Goal: Task Accomplishment & Management: Manage account settings

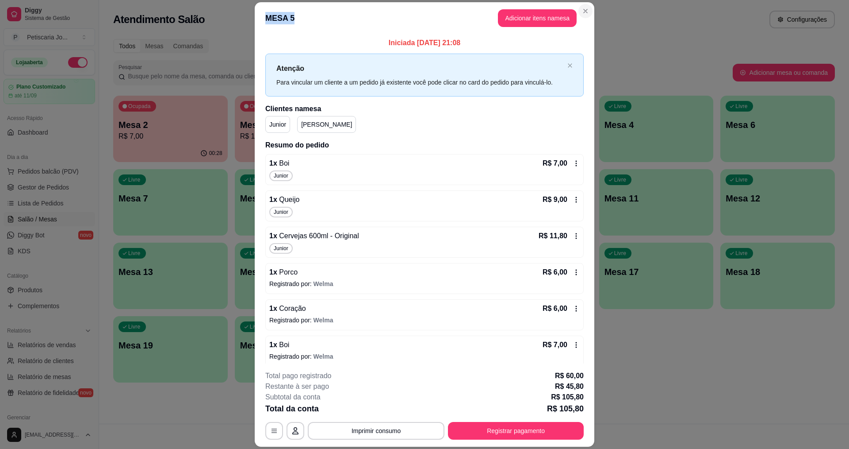
click at [577, 7] on section "MESA 5 Adicionar itens na mesa Iniciada [DATE] 21:08 Atenção Para vincular um c…" at bounding box center [425, 224] width 340 height 444
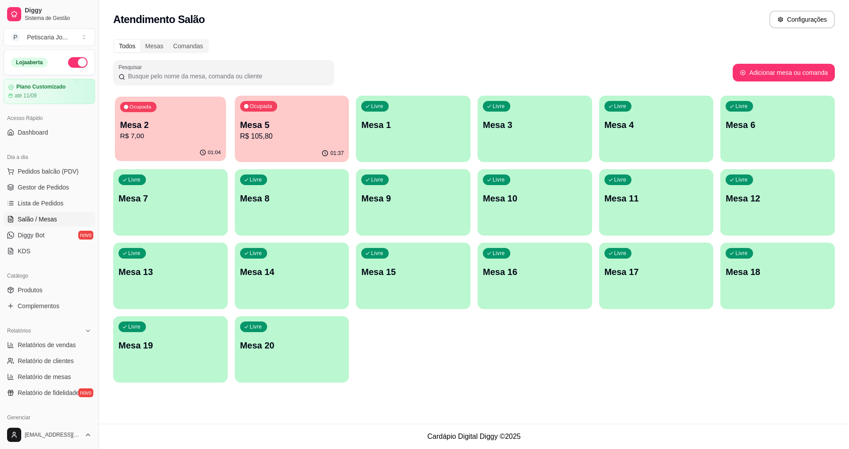
click at [162, 133] on p "R$ 7,00" at bounding box center [170, 136] width 101 height 10
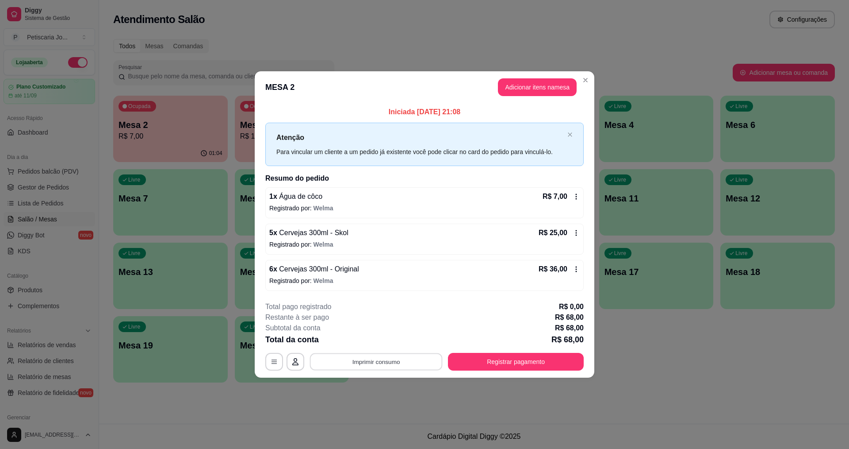
click at [404, 363] on button "Imprimir consumo" at bounding box center [376, 361] width 133 height 17
click at [384, 339] on button "IMPRESSORA" at bounding box center [379, 341] width 64 height 14
click at [515, 361] on button "Registrar pagamento" at bounding box center [516, 361] width 132 height 17
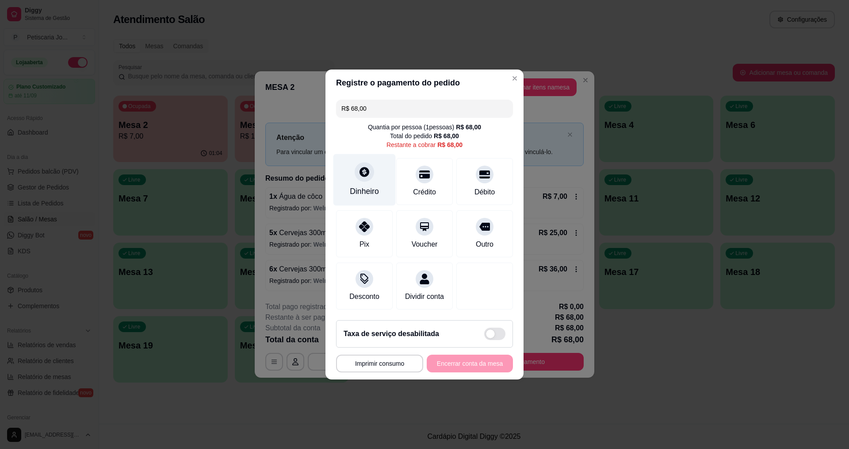
click at [365, 172] on icon at bounding box center [365, 172] width 12 height 12
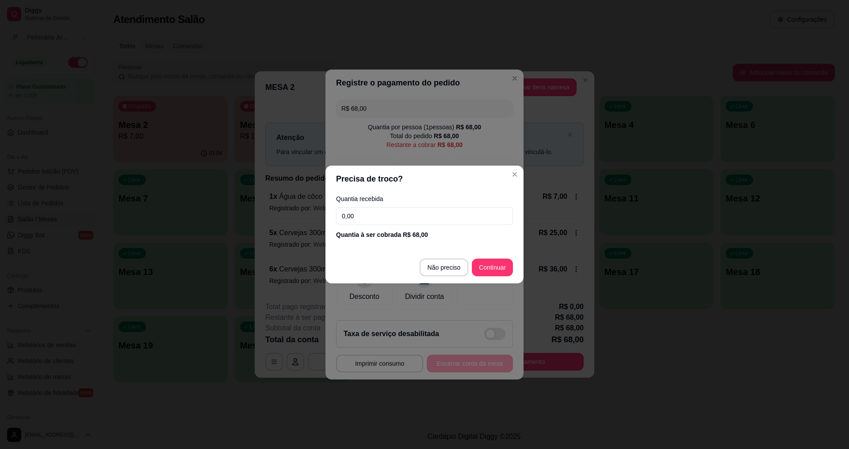
click at [384, 207] on div "Quantia recebida 0,00 Quantia à ser cobrada R$ 68,00" at bounding box center [425, 217] width 198 height 50
click at [384, 220] on input "0,00" at bounding box center [424, 216] width 177 height 18
type input "20,00"
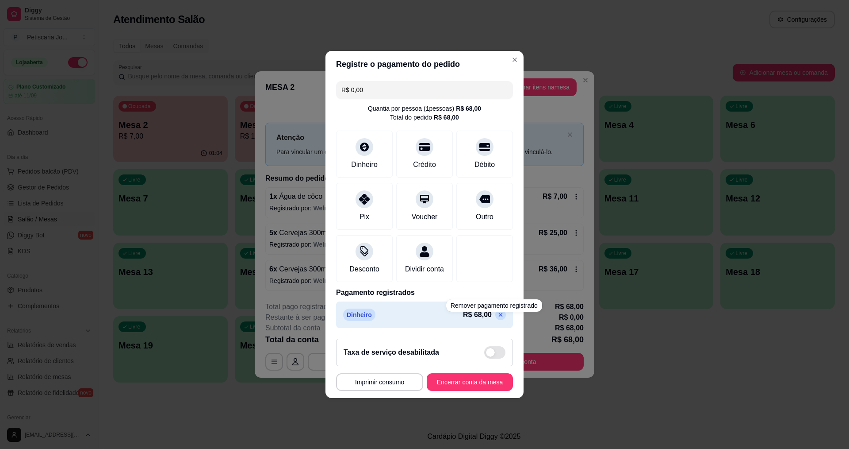
click at [488, 320] on div "R$ 68,00" at bounding box center [484, 314] width 43 height 11
click at [499, 317] on icon at bounding box center [501, 315] width 4 height 4
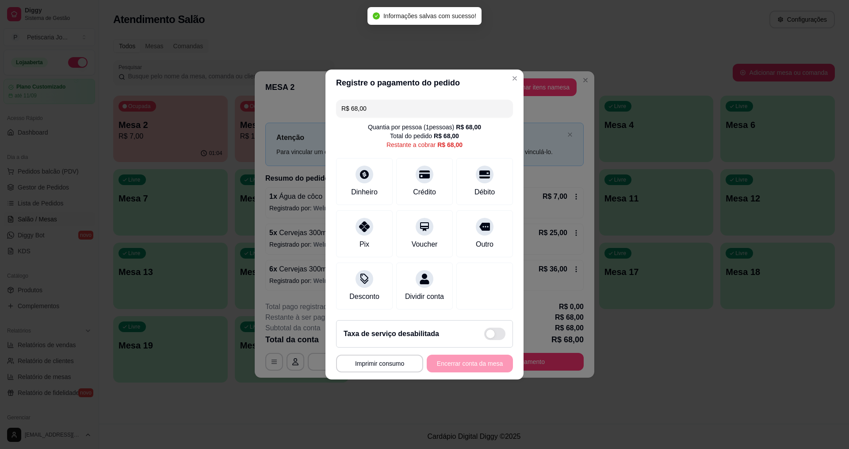
drag, startPoint x: 378, startPoint y: 98, endPoint x: 269, endPoint y: 110, distance: 109.0
click at [269, 110] on div "**********" at bounding box center [424, 224] width 849 height 449
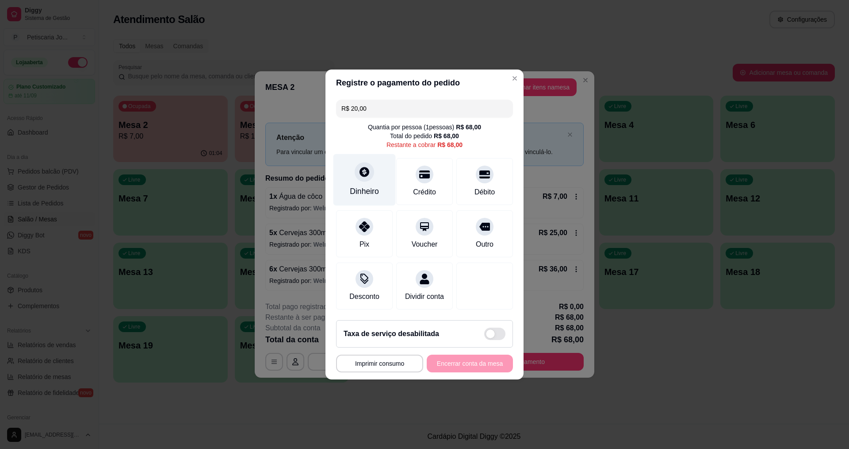
type input "R$ 20,00"
click at [365, 171] on icon at bounding box center [365, 172] width 10 height 10
click at [403, 102] on input "R$ 20,00" at bounding box center [425, 109] width 166 height 18
drag, startPoint x: 403, startPoint y: 102, endPoint x: 159, endPoint y: 100, distance: 243.3
click at [159, 100] on div "**********" at bounding box center [424, 224] width 849 height 449
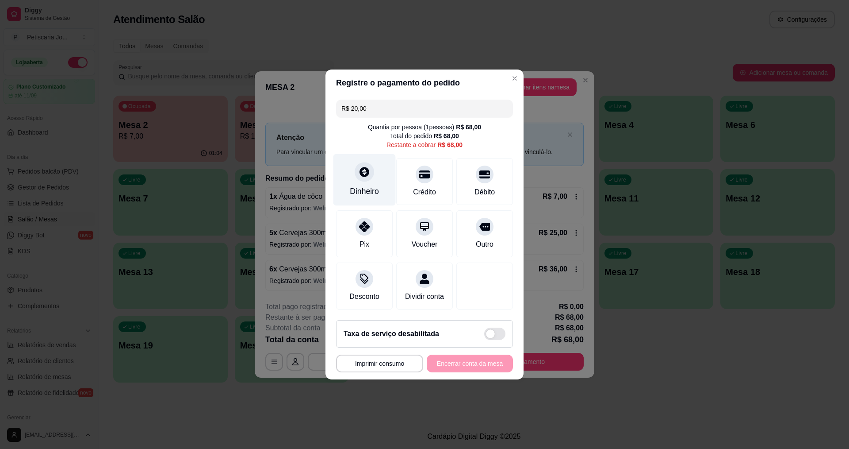
click at [368, 174] on div at bounding box center [364, 171] width 19 height 19
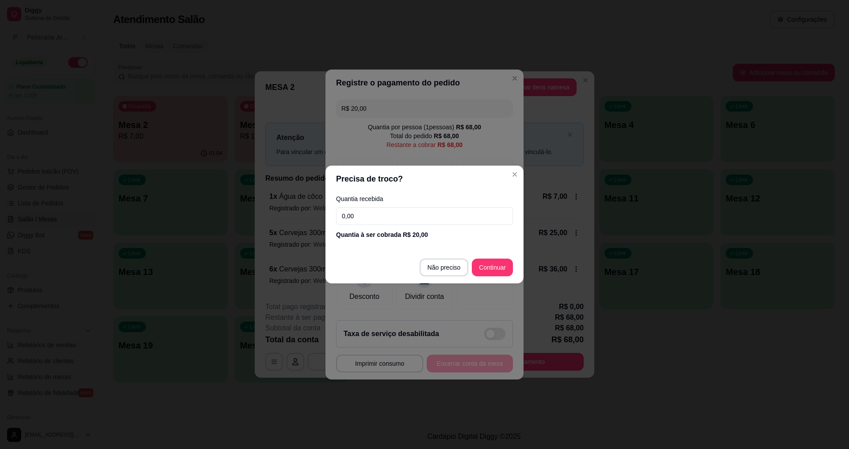
click at [373, 214] on input "0,00" at bounding box center [424, 216] width 177 height 18
type input "20,00"
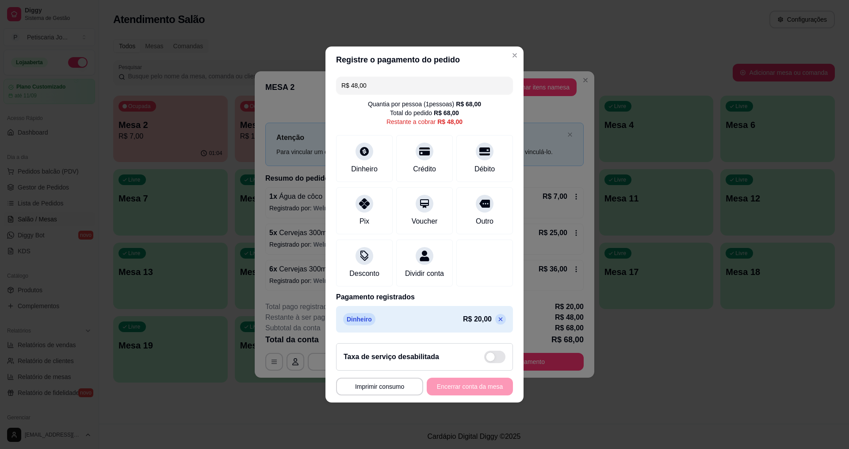
drag, startPoint x: 373, startPoint y: 78, endPoint x: 238, endPoint y: 59, distance: 136.3
click at [238, 59] on div "**********" at bounding box center [424, 224] width 849 height 449
click at [359, 196] on icon at bounding box center [365, 201] width 12 height 12
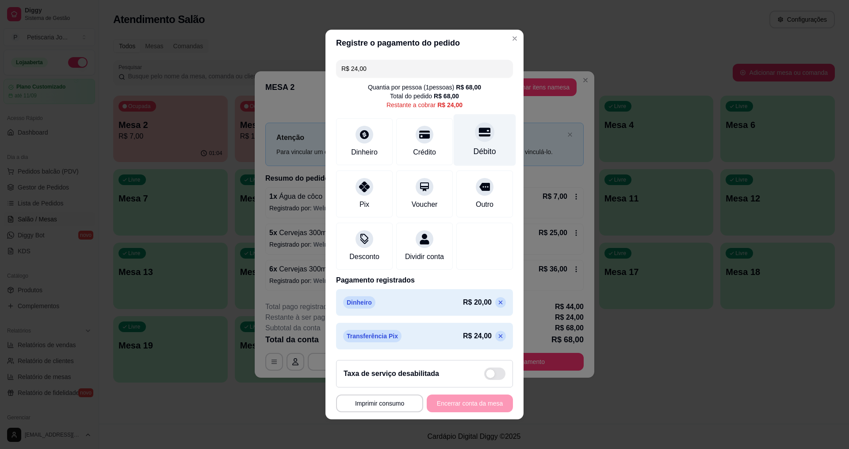
click at [480, 137] on div "Débito" at bounding box center [485, 140] width 62 height 52
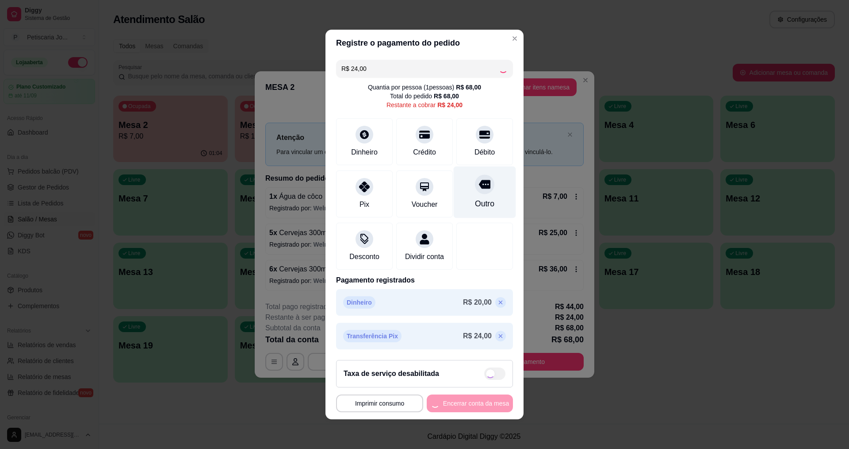
type input "R$ 0,00"
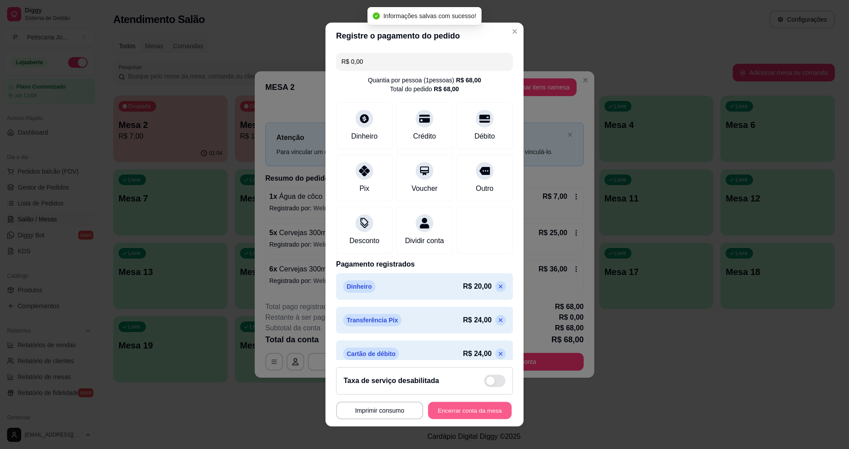
click at [470, 407] on button "Encerrar conta da mesa" at bounding box center [470, 410] width 84 height 17
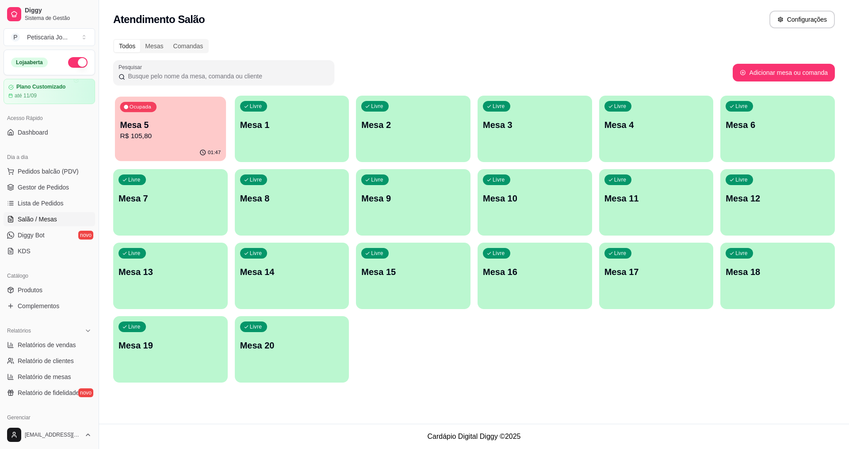
click at [169, 140] on p "R$ 105,80" at bounding box center [170, 136] width 101 height 10
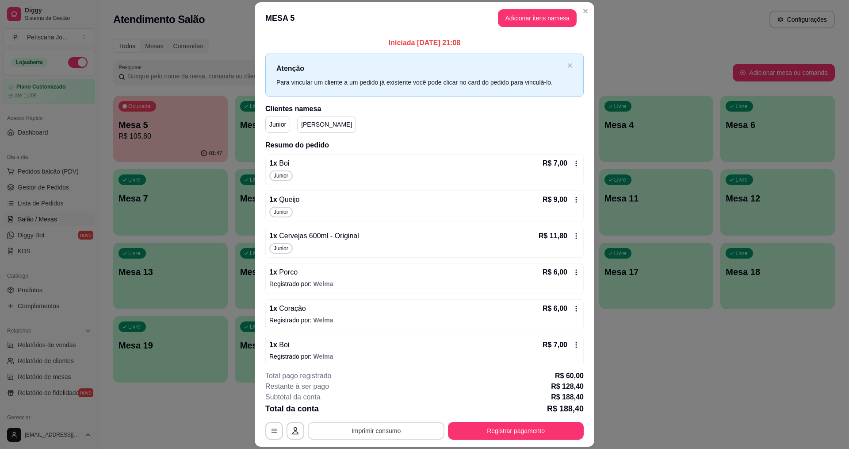
click at [380, 427] on button "Imprimir consumo" at bounding box center [376, 431] width 137 height 18
click at [385, 412] on button "IMPRESSORA" at bounding box center [376, 410] width 62 height 14
click at [536, 440] on footer "**********" at bounding box center [425, 404] width 340 height 83
click at [496, 427] on button "Registrar pagamento" at bounding box center [516, 430] width 132 height 17
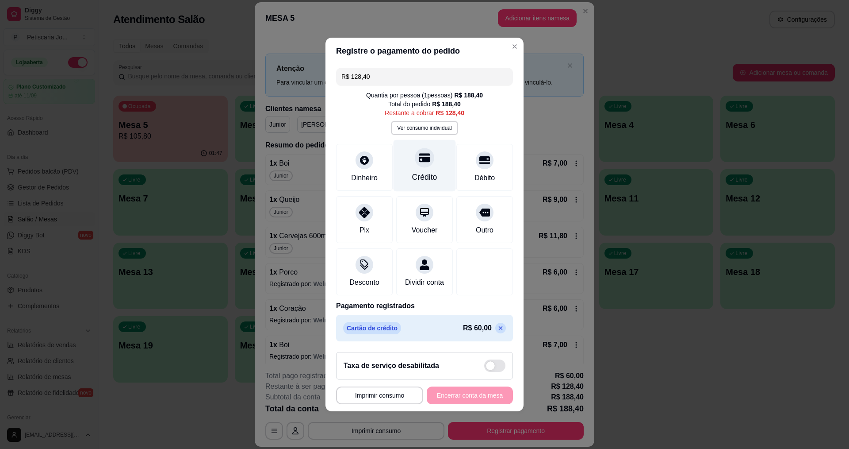
click at [419, 154] on icon at bounding box center [425, 158] width 12 height 9
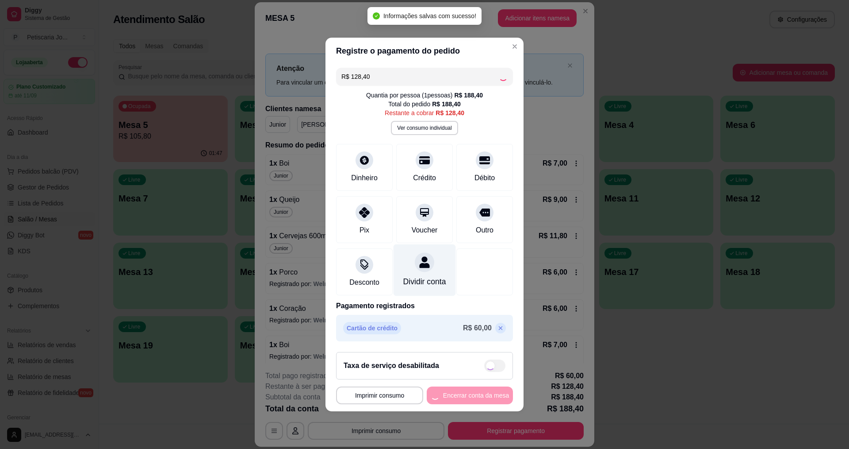
type input "R$ 0,00"
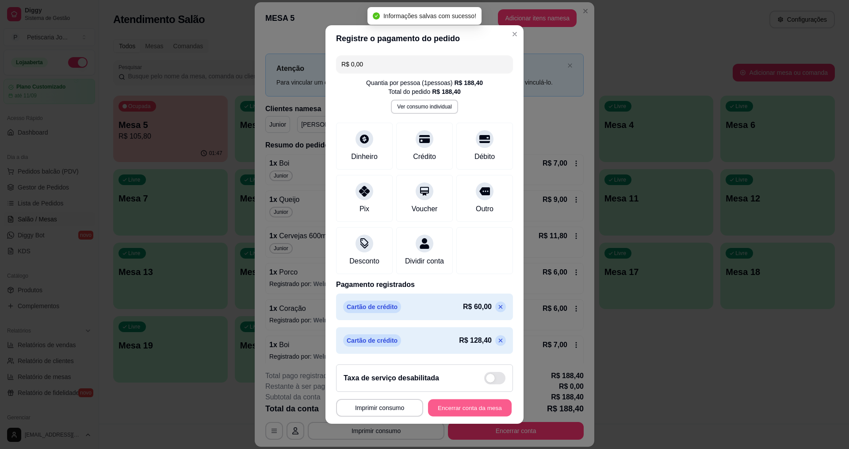
click at [460, 408] on button "Encerrar conta da mesa" at bounding box center [470, 407] width 84 height 17
